Goal: Navigation & Orientation: Find specific page/section

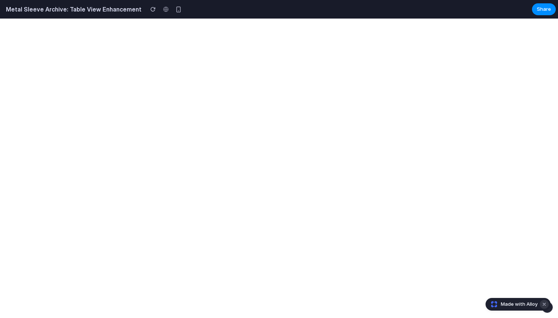
click at [547, 304] on button "Dismiss watermark" at bounding box center [544, 304] width 9 height 9
click at [550, 307] on button "button" at bounding box center [547, 307] width 11 height 11
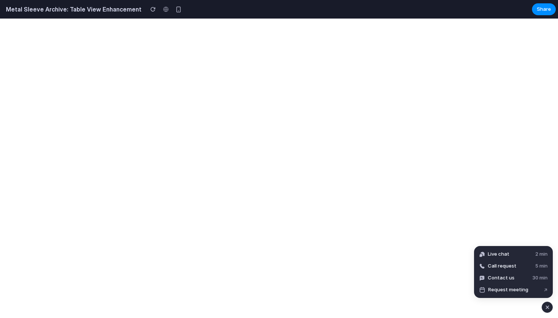
click at [550, 309] on div "button" at bounding box center [547, 307] width 6 height 9
